Goal: Use online tool/utility: Utilize a website feature to perform a specific function

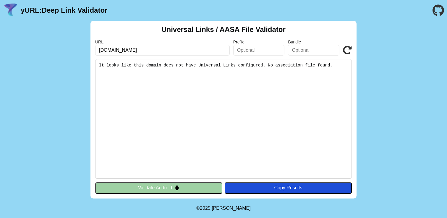
click at [204, 186] on button "Validate Android" at bounding box center [158, 188] width 127 height 11
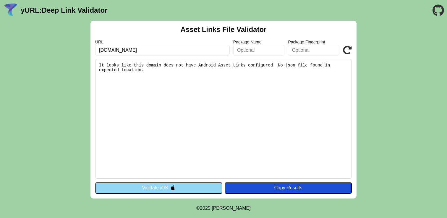
drag, startPoint x: 63, startPoint y: 11, endPoint x: 168, endPoint y: 50, distance: 112.0
drag, startPoint x: 169, startPoint y: 48, endPoint x: 85, endPoint y: 48, distance: 84.3
click at [85, 48] on div "Asset Links File Validator URL [DOMAIN_NAME] Package Name Package Fingerprint V…" at bounding box center [223, 110] width 447 height 178
type input "m"
type input "[DOMAIN_NAME]"
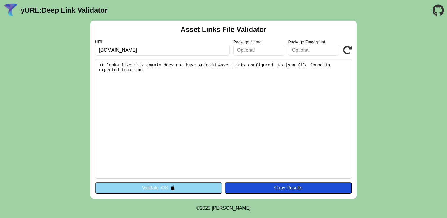
click button "Validate" at bounding box center [0, 0] width 0 height 0
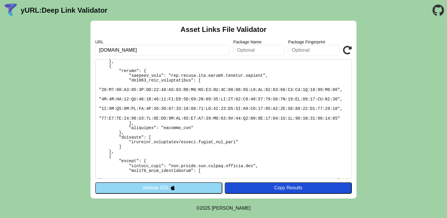
scroll to position [40, 0]
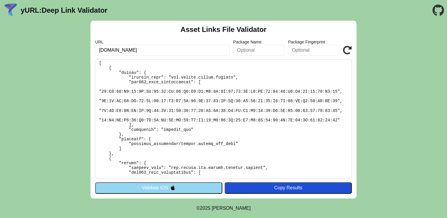
click at [173, 188] on img at bounding box center [172, 188] width 5 height 5
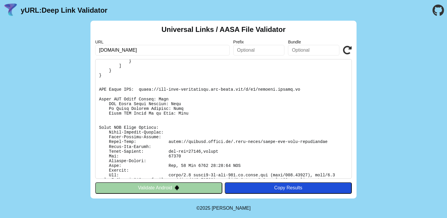
scroll to position [169, 0]
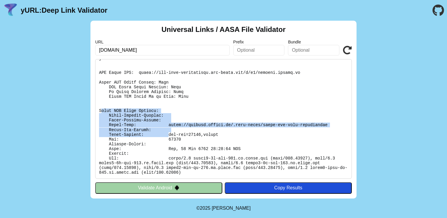
drag, startPoint x: 100, startPoint y: 109, endPoint x: 169, endPoint y: 135, distance: 72.9
click at [169, 135] on pre at bounding box center [223, 119] width 257 height 120
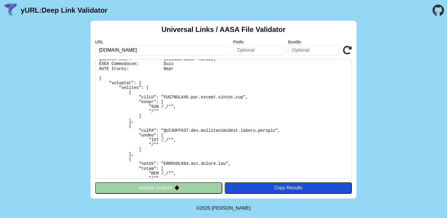
scroll to position [0, 0]
